Goal: Information Seeking & Learning: Find specific fact

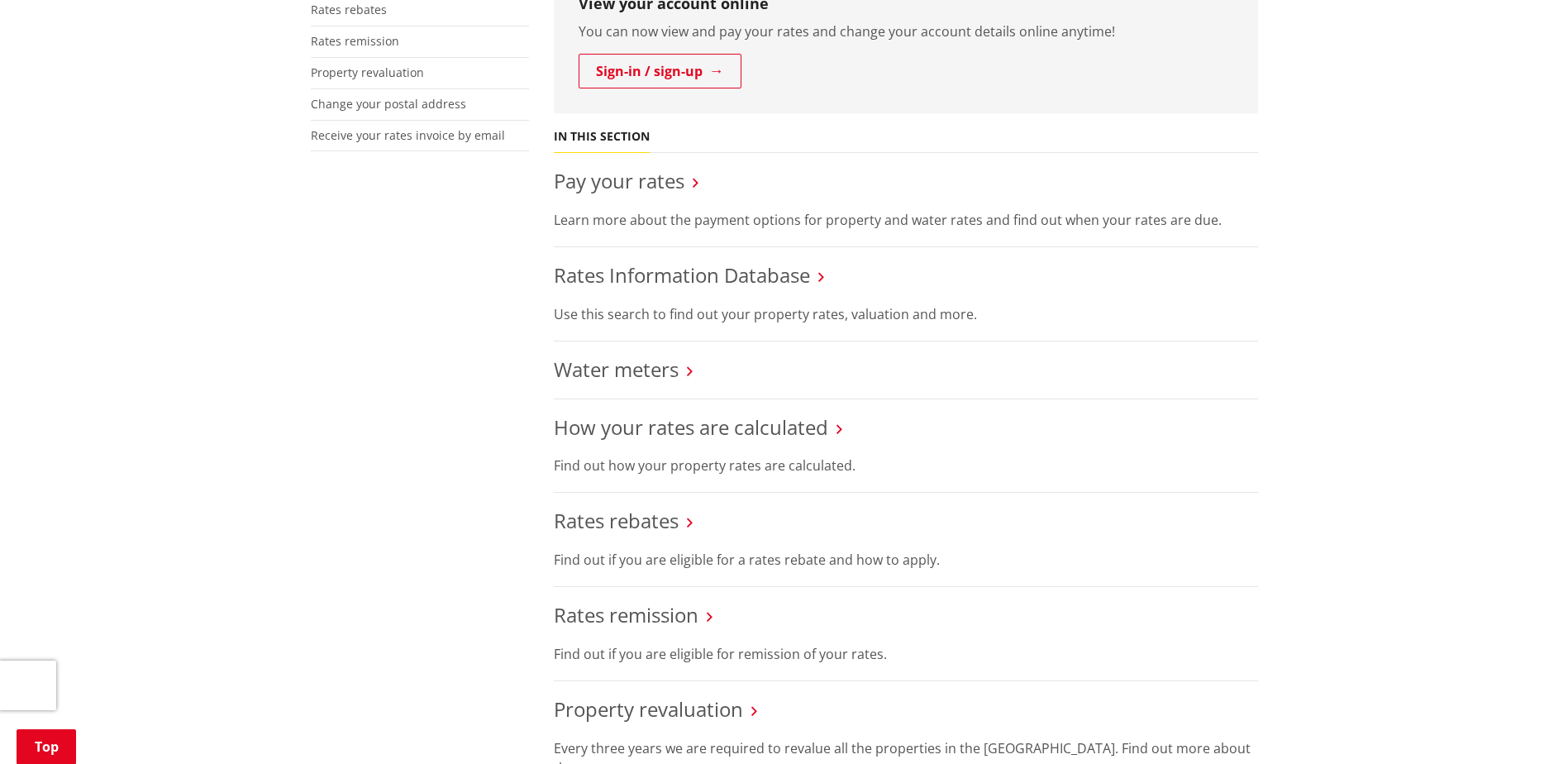
scroll to position [496, 0]
click at [729, 272] on link "Rates Information Database" at bounding box center [682, 275] width 257 height 27
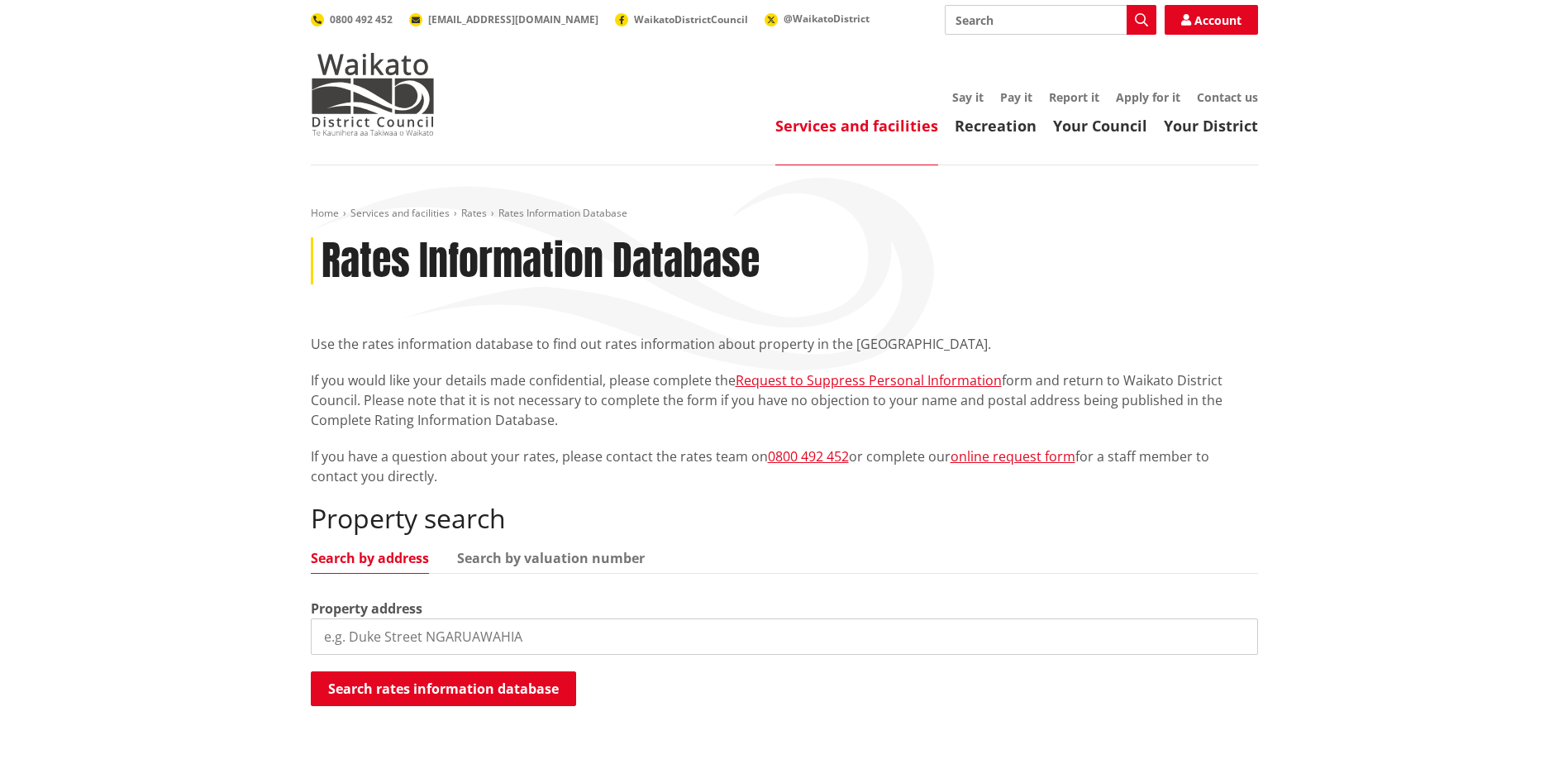
click at [353, 641] on input "search" at bounding box center [784, 637] width 947 height 36
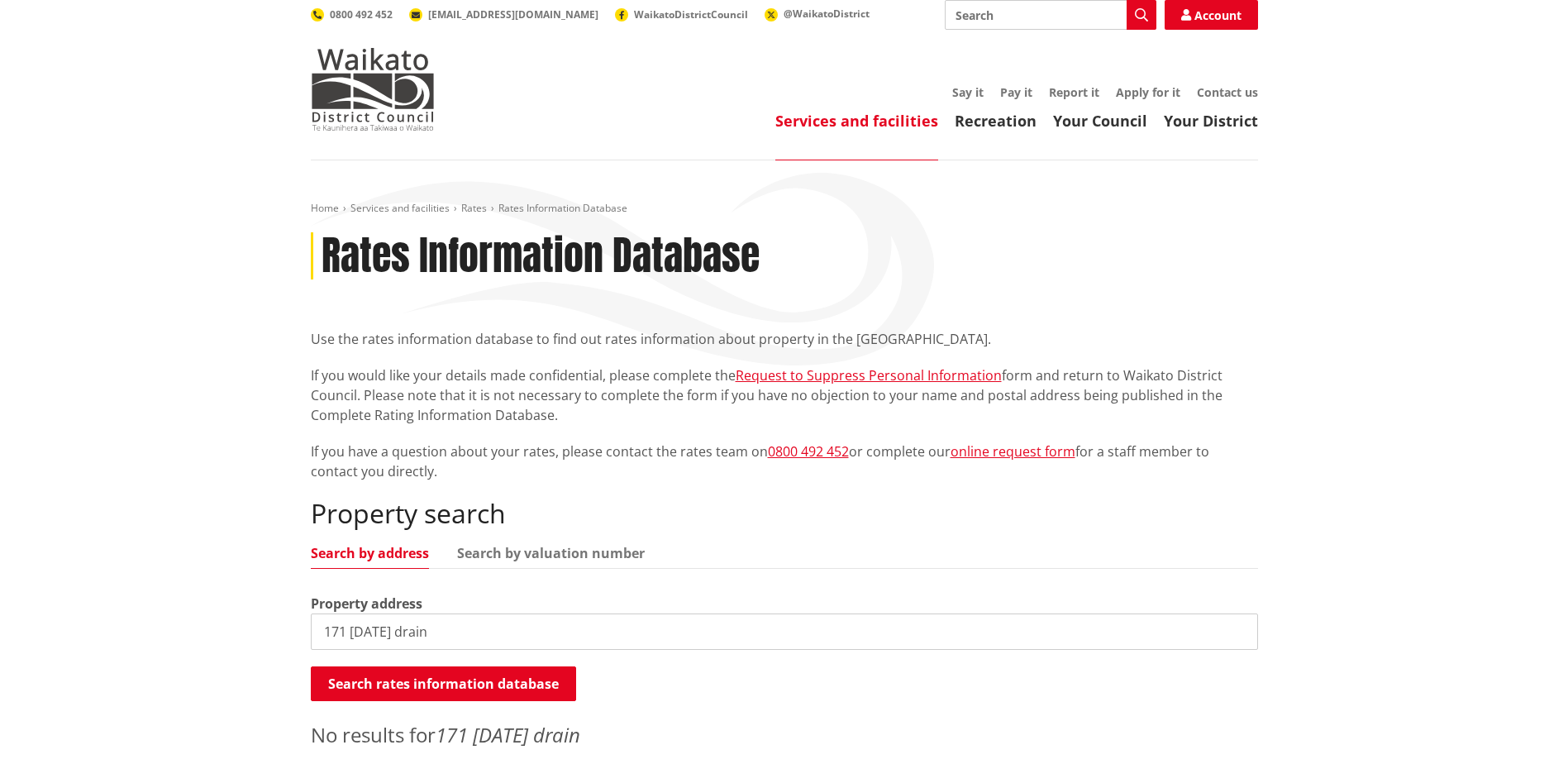
scroll to position [165, 0]
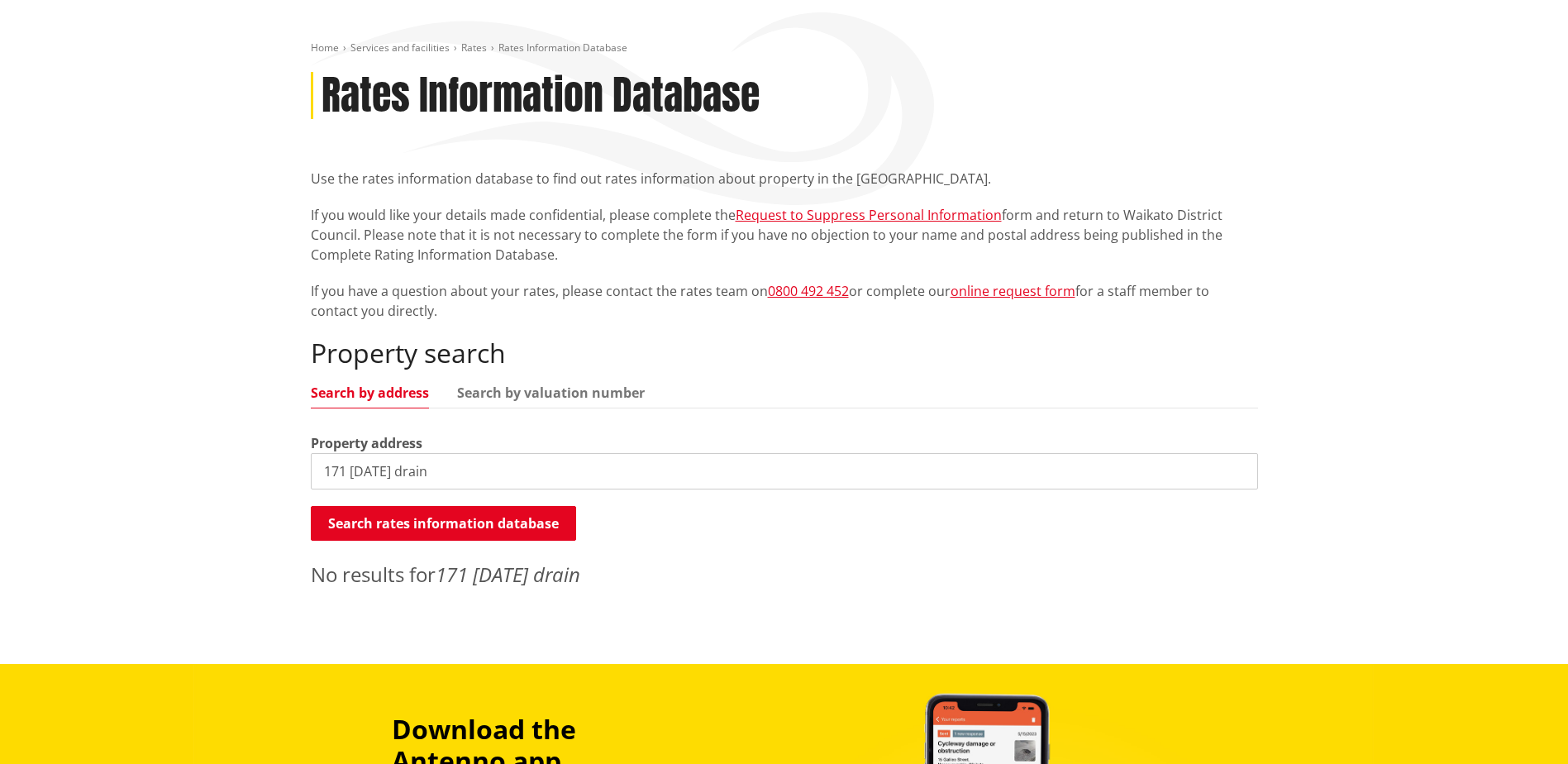
click at [389, 470] on input "171 [DATE] drain" at bounding box center [784, 471] width 947 height 36
type input "171 eastern drain"
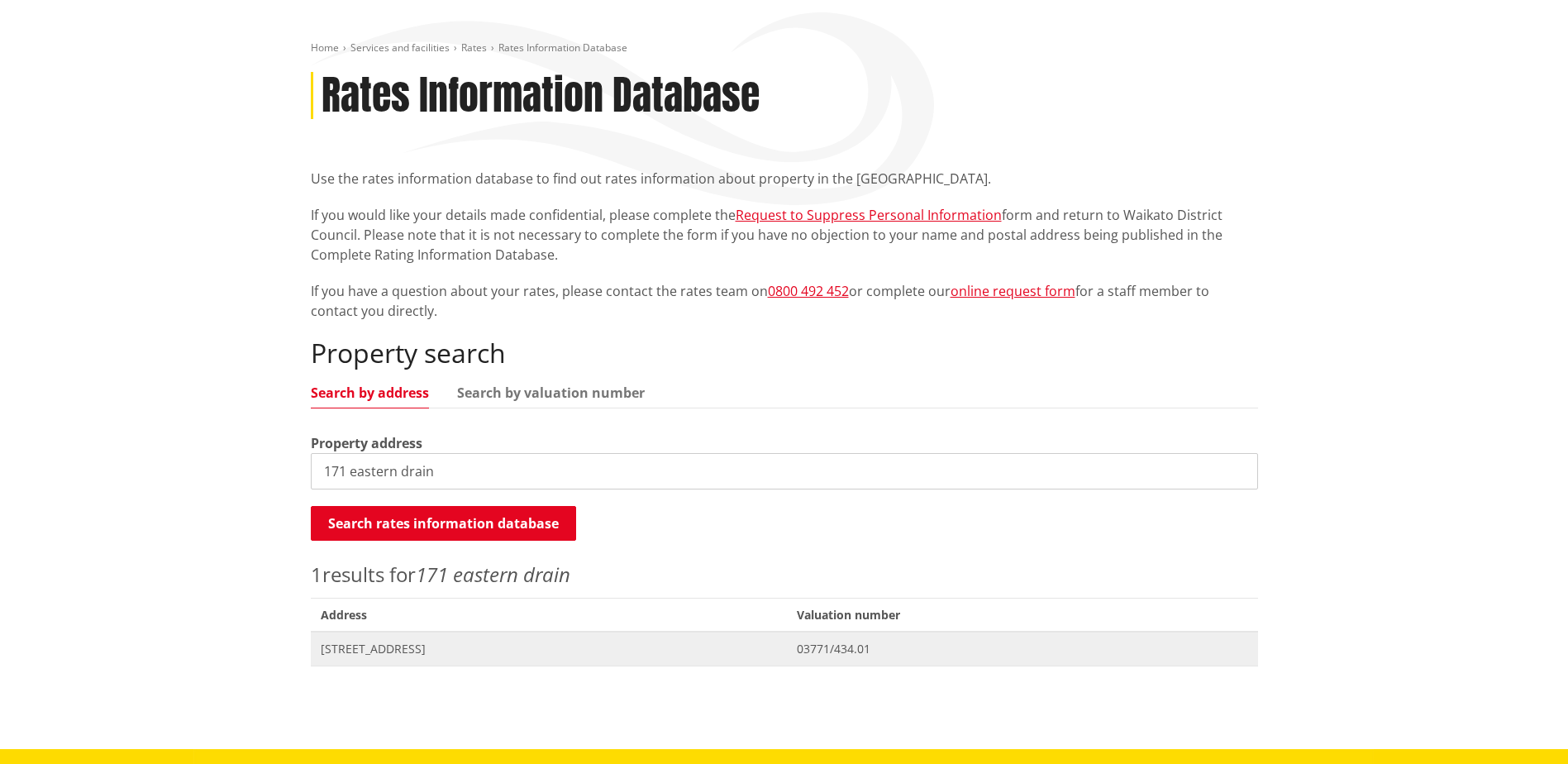
click at [930, 643] on span "03771/434.01" at bounding box center [1022, 649] width 451 height 17
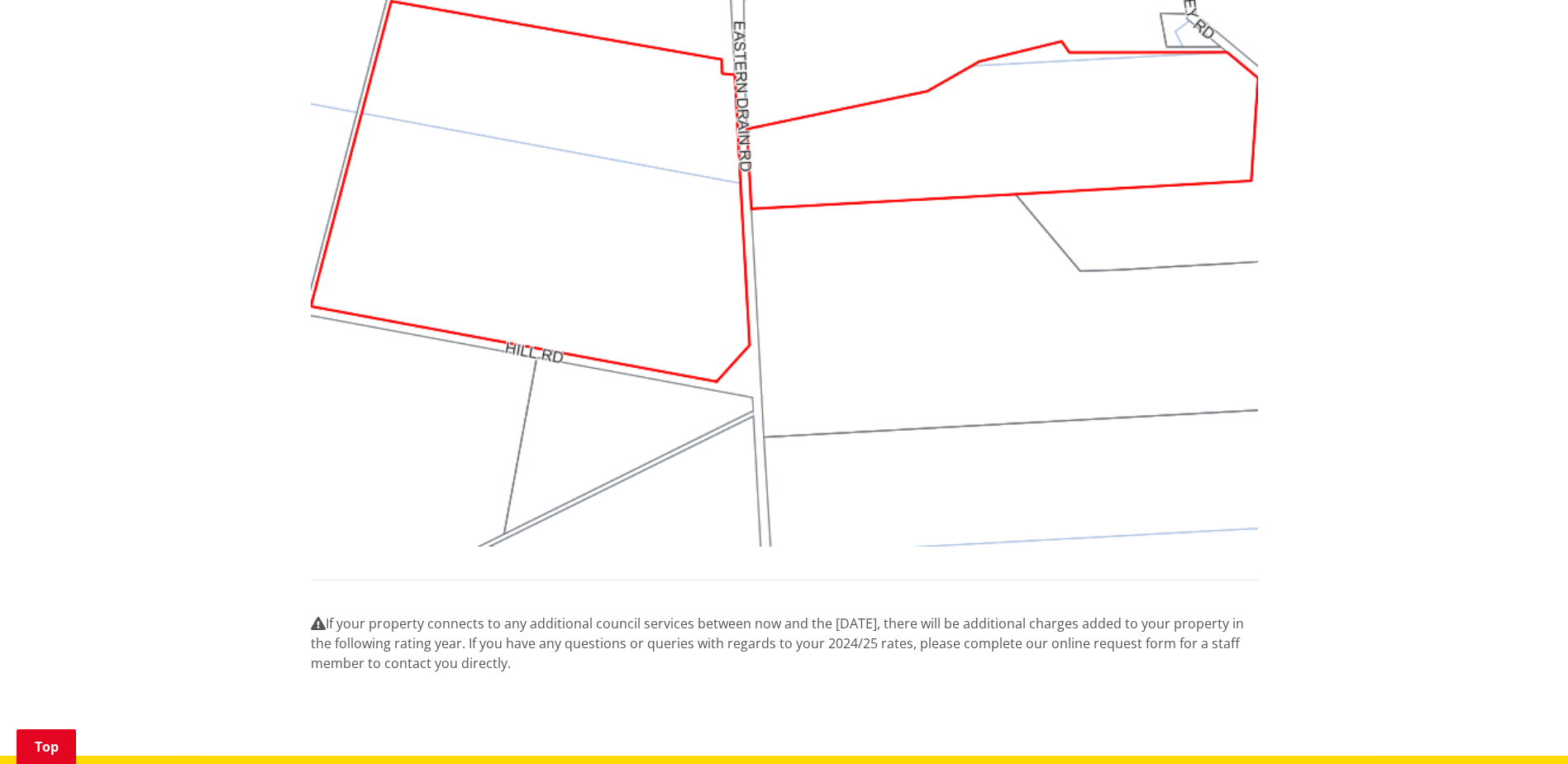
scroll to position [1654, 0]
